Goal: Information Seeking & Learning: Find specific page/section

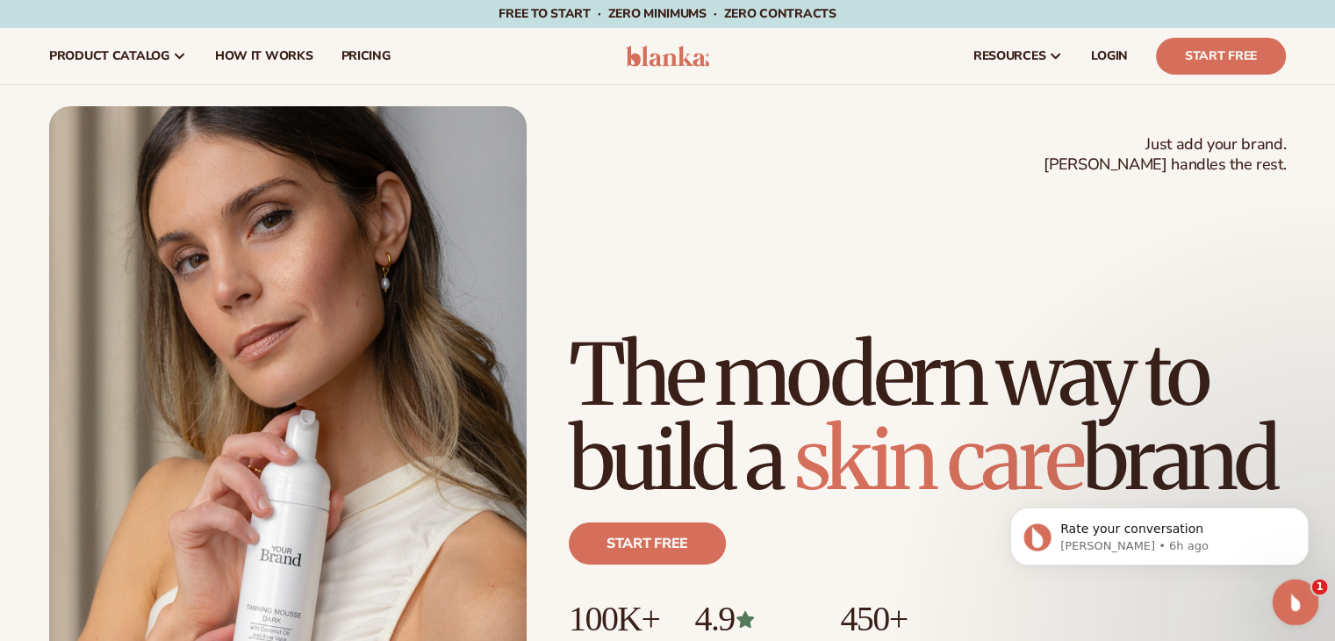
click at [1299, 601] on icon "Open Intercom Messenger" at bounding box center [1293, 599] width 29 height 29
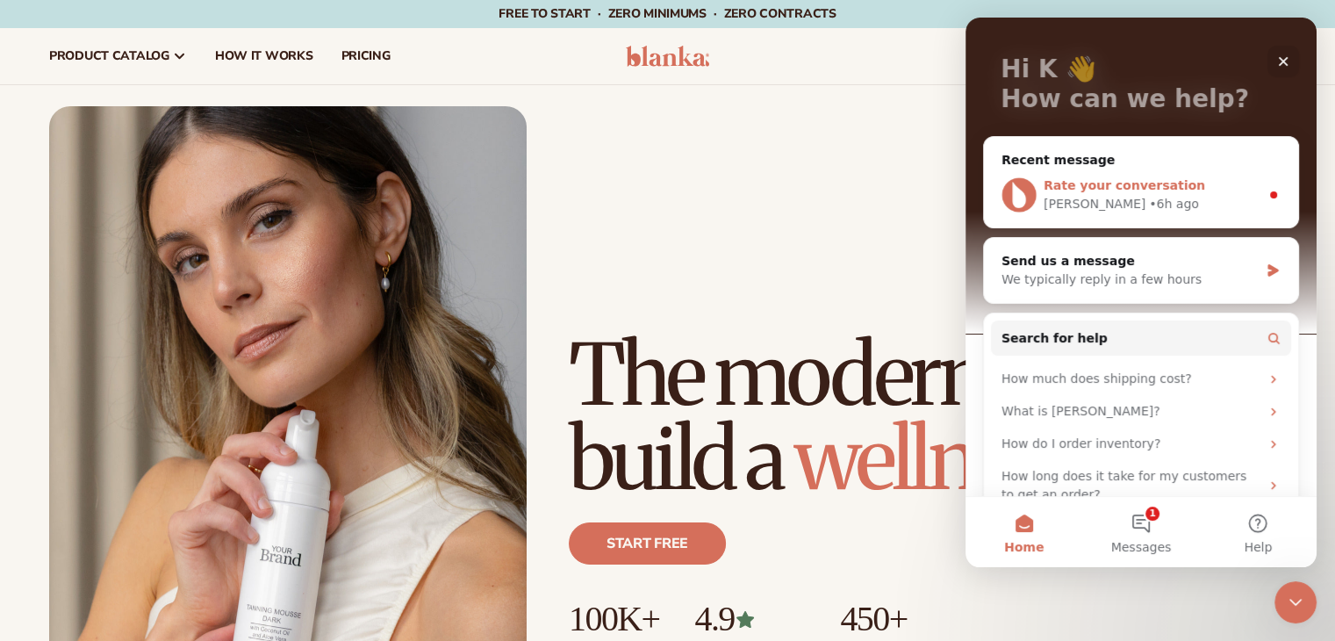
scroll to position [118, 0]
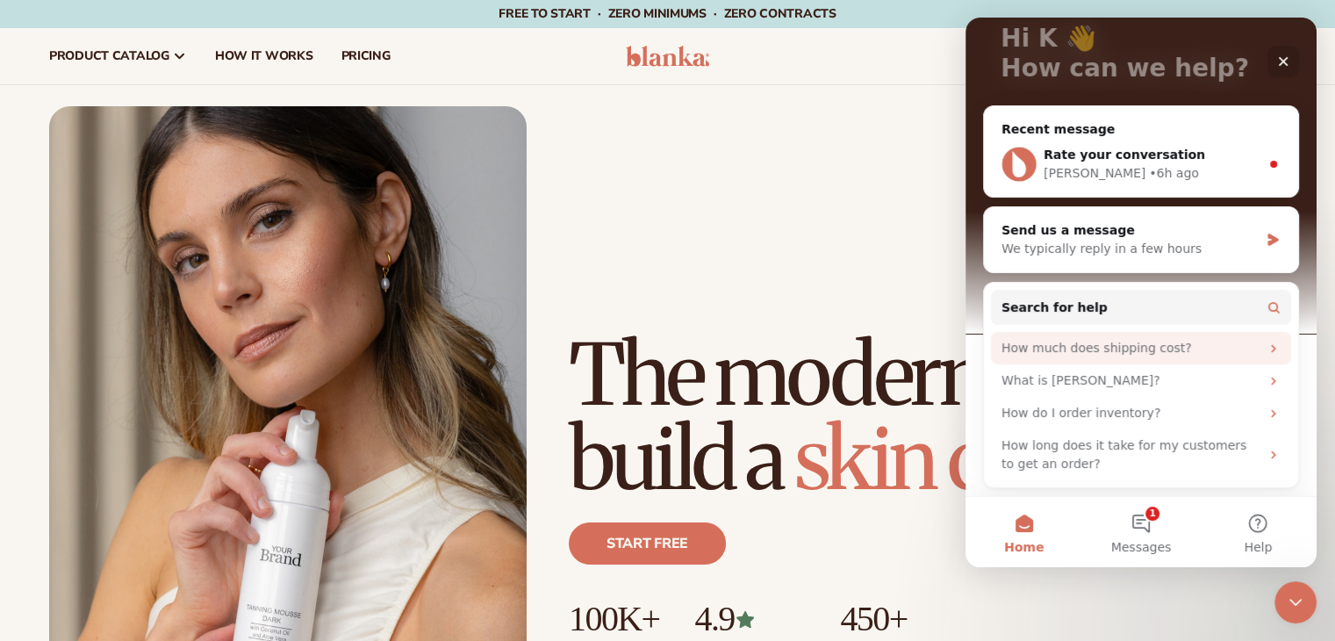
click at [1266, 342] on icon "Intercom messenger" at bounding box center [1273, 348] width 14 height 14
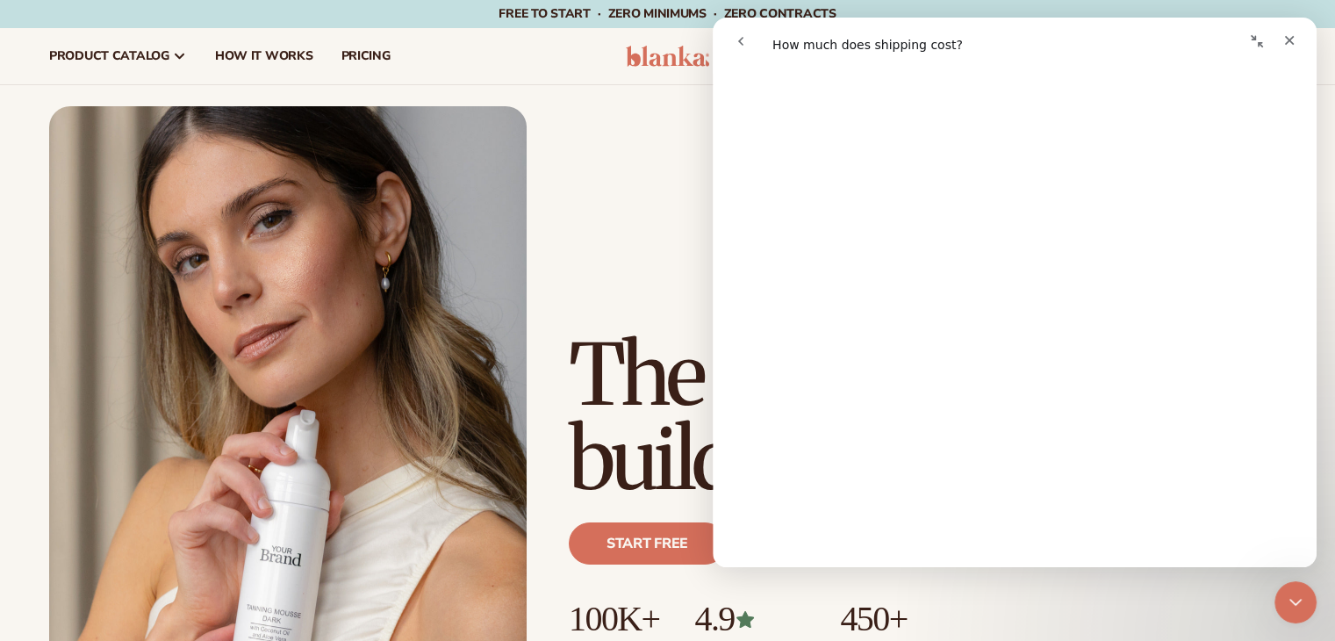
scroll to position [0, 0]
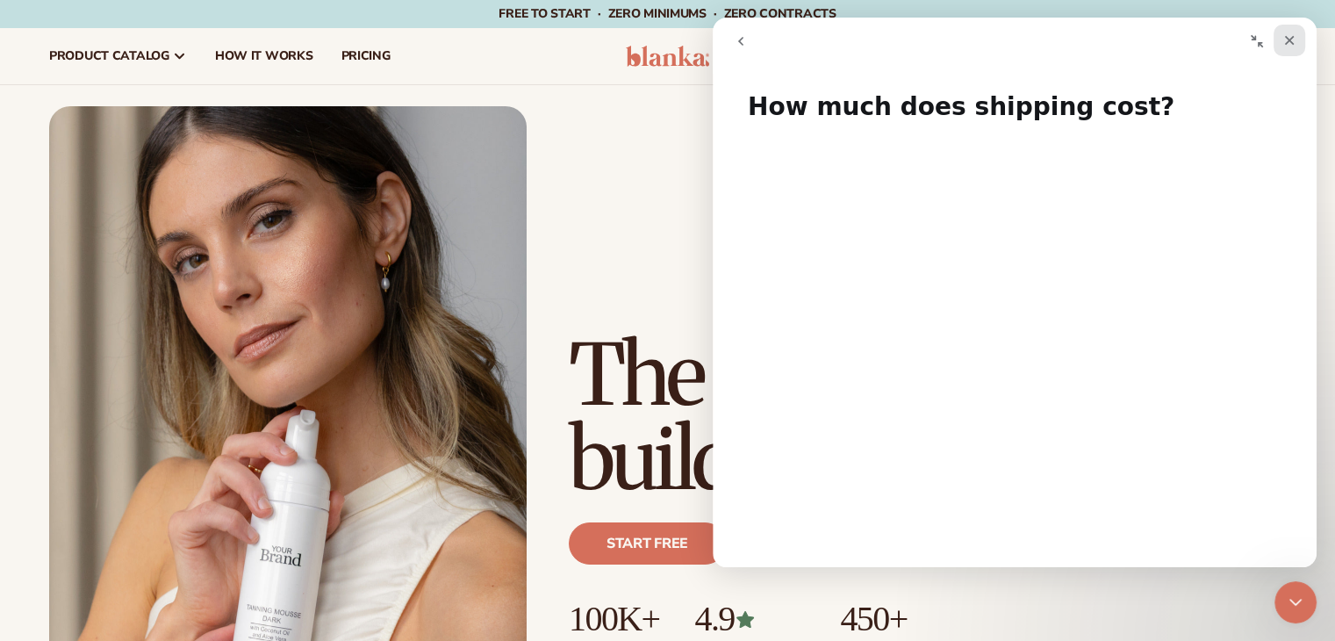
click at [1294, 39] on icon "Close" at bounding box center [1289, 40] width 14 height 14
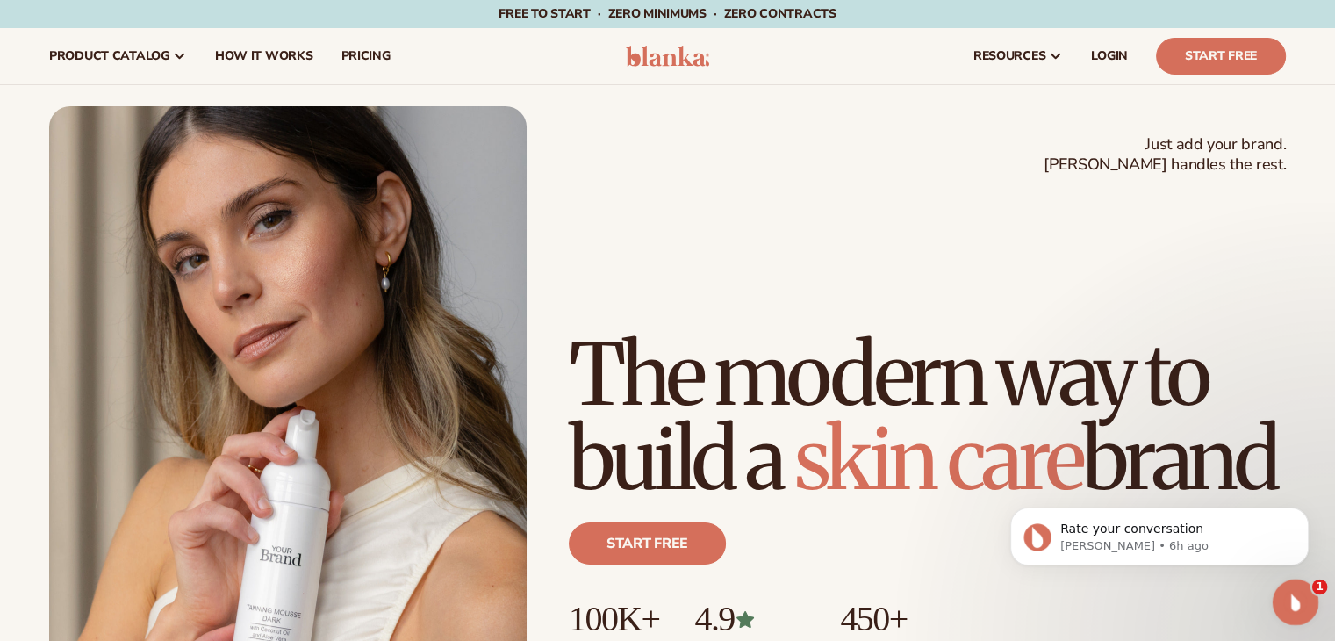
click at [1295, 606] on icon "Open Intercom Messenger" at bounding box center [1293, 599] width 29 height 29
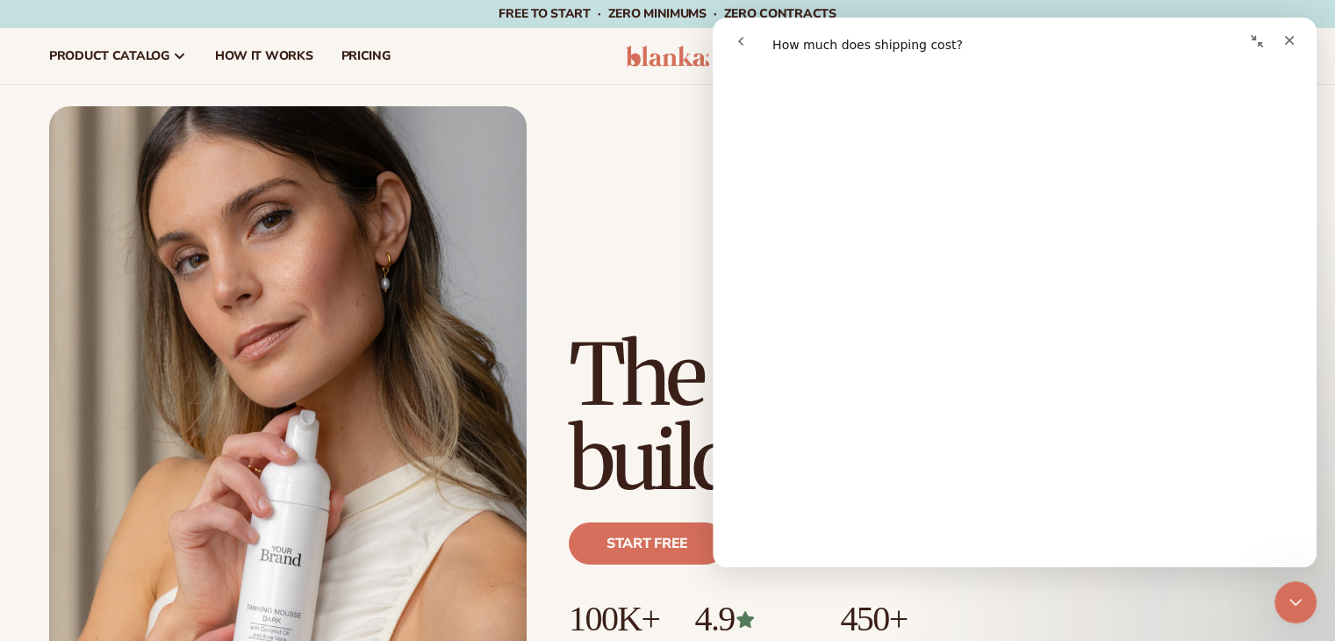
scroll to position [1903, 0]
click at [1258, 45] on icon "Collapse window" at bounding box center [1257, 41] width 12 height 12
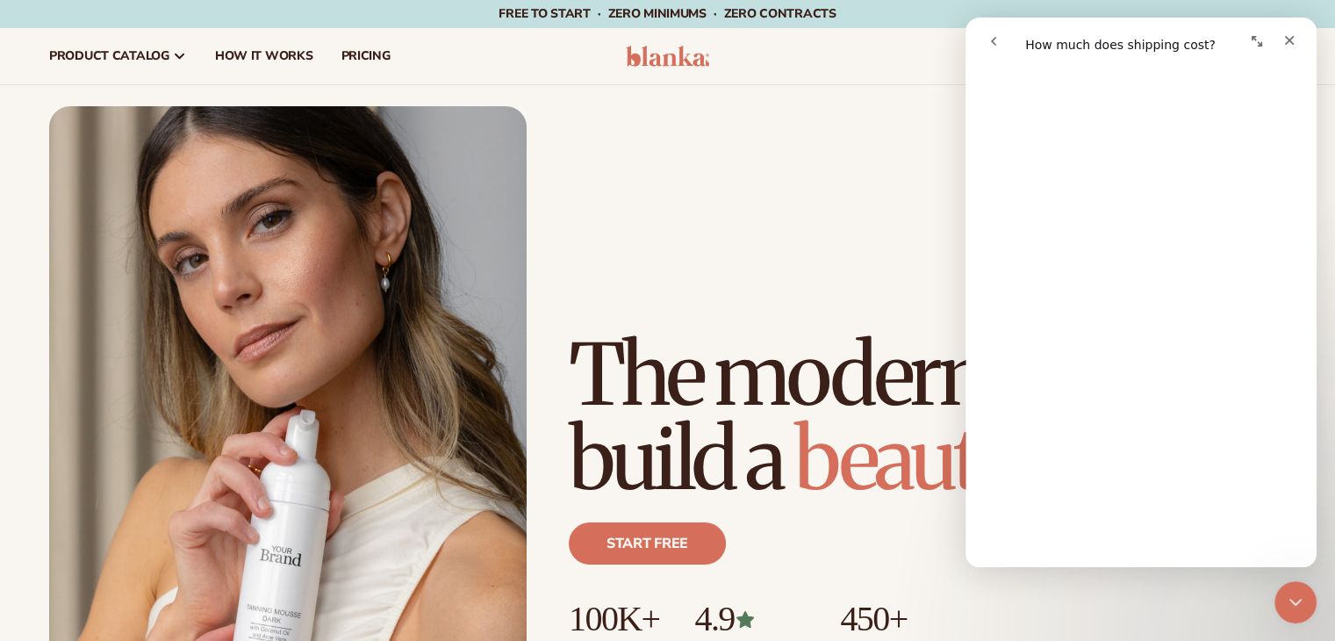
scroll to position [1836, 0]
click at [1290, 49] on div "Close" at bounding box center [1289, 41] width 32 height 32
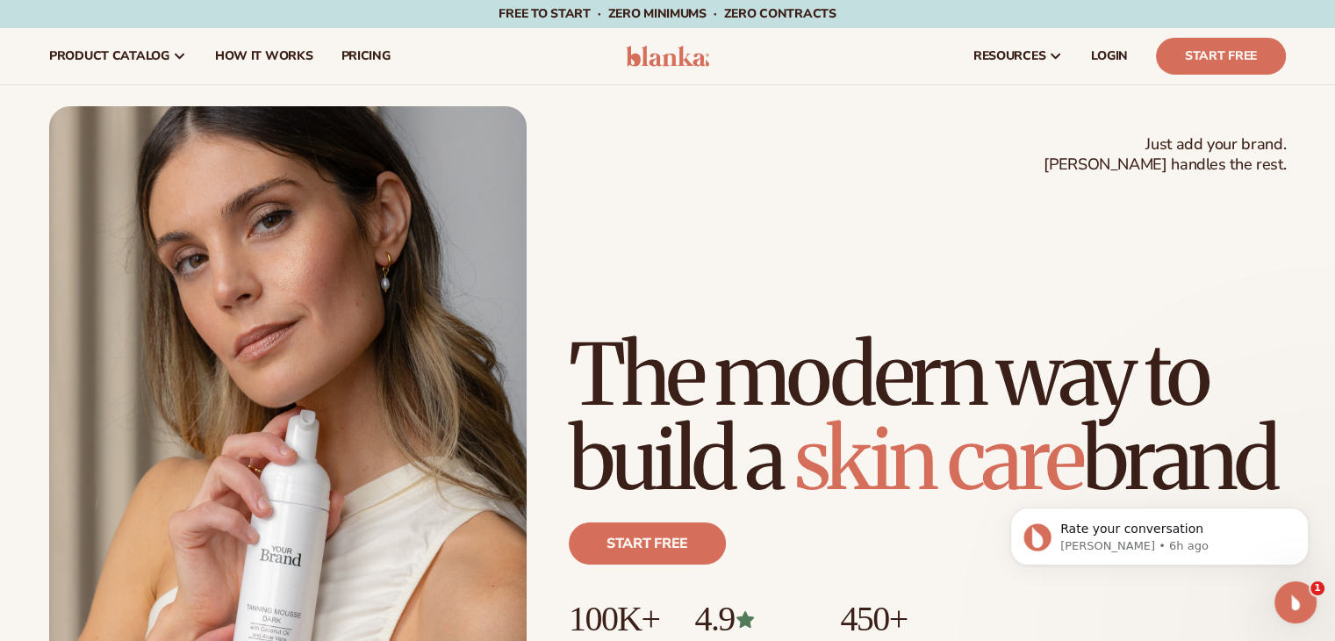
scroll to position [0, 0]
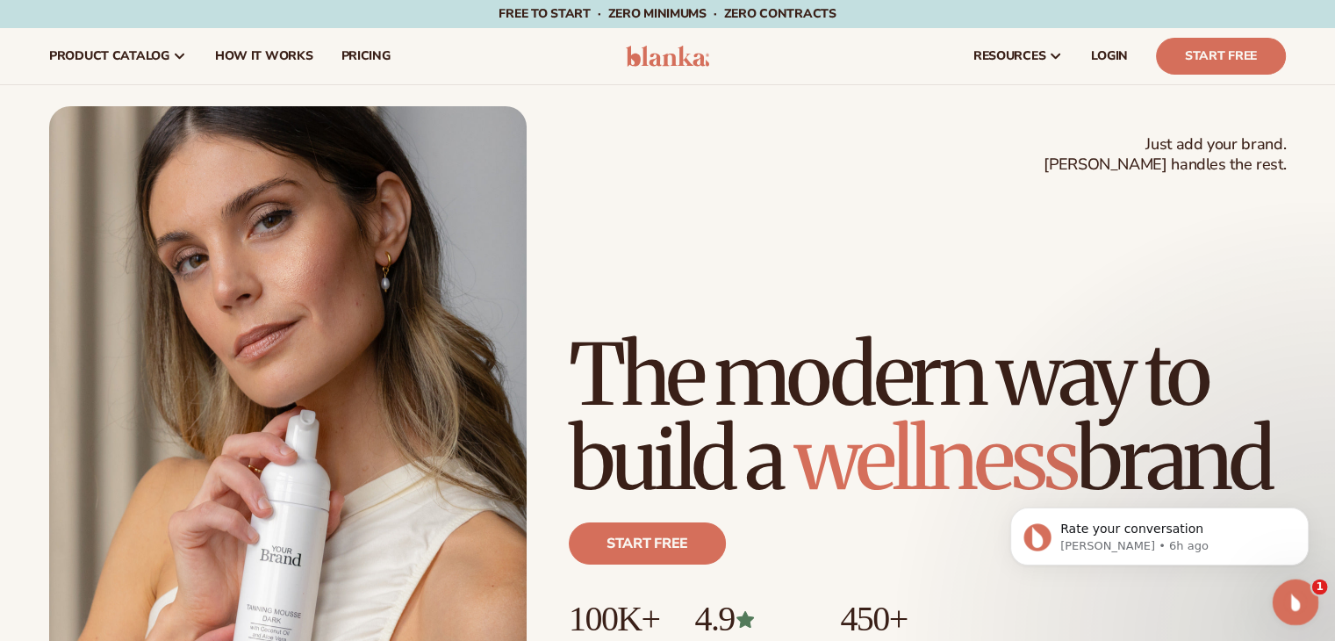
click at [1290, 593] on icon "Open Intercom Messenger" at bounding box center [1293, 599] width 29 height 29
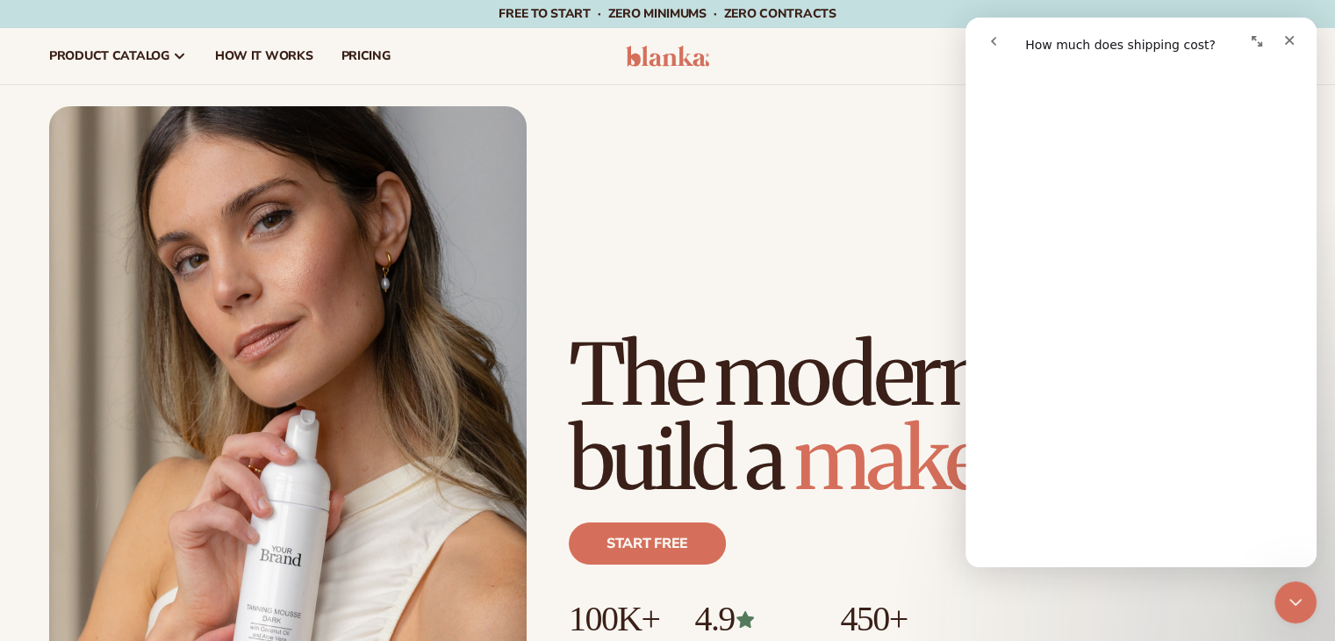
scroll to position [2089, 0]
drag, startPoint x: 1311, startPoint y: 443, endPoint x: 2290, endPoint y: 604, distance: 991.6
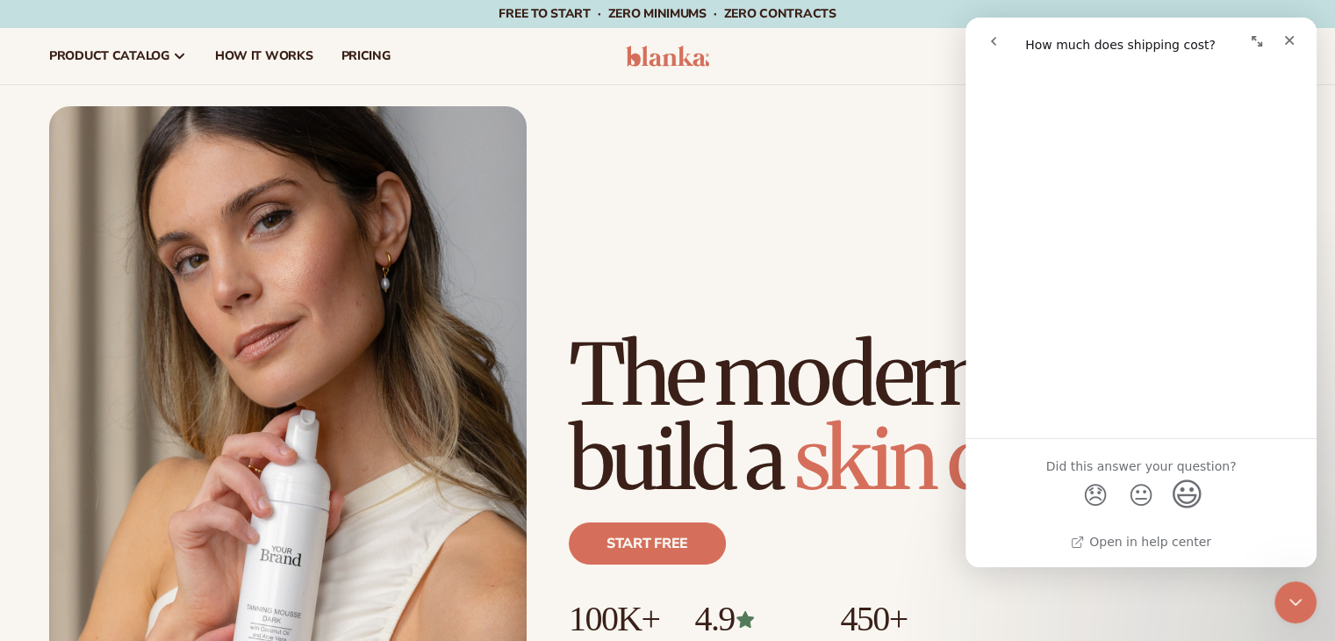
click at [1184, 492] on span "😃" at bounding box center [1187, 494] width 34 height 47
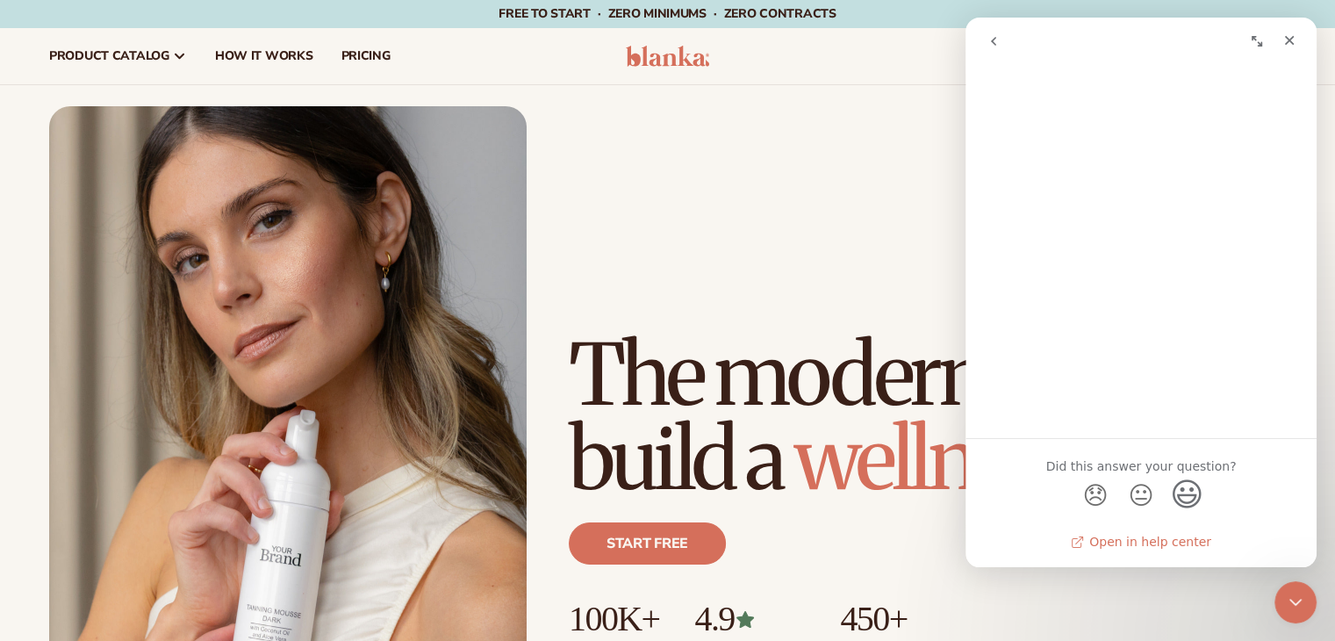
click at [1172, 543] on link "Open in help center" at bounding box center [1141, 541] width 140 height 14
